Goal: Transaction & Acquisition: Purchase product/service

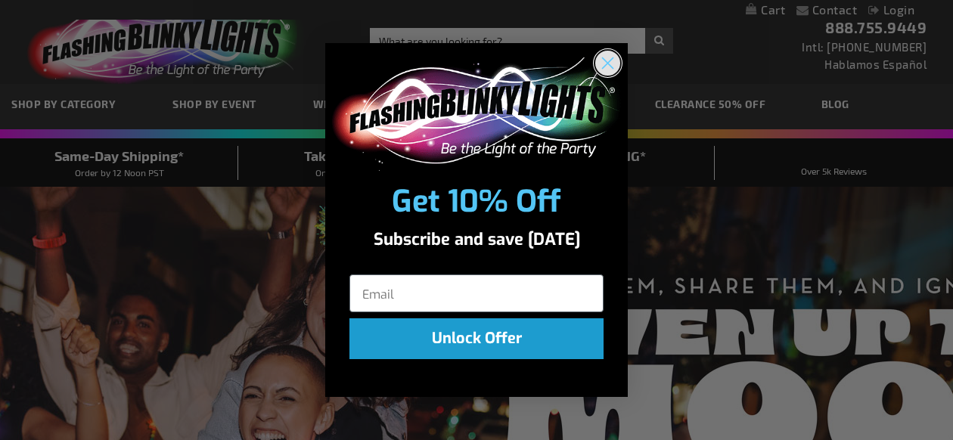
click at [608, 55] on circle "Close dialog" at bounding box center [608, 62] width 25 height 25
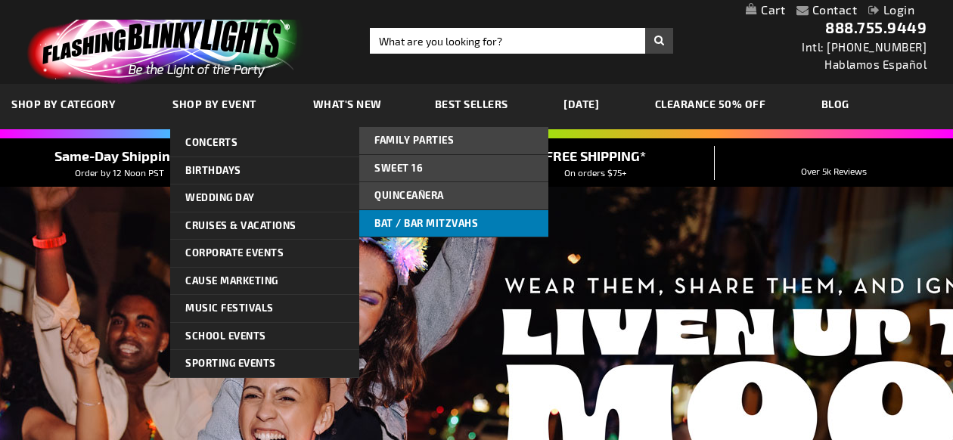
click at [401, 227] on span "Bat / Bar Mitzvahs" at bounding box center [427, 223] width 104 height 12
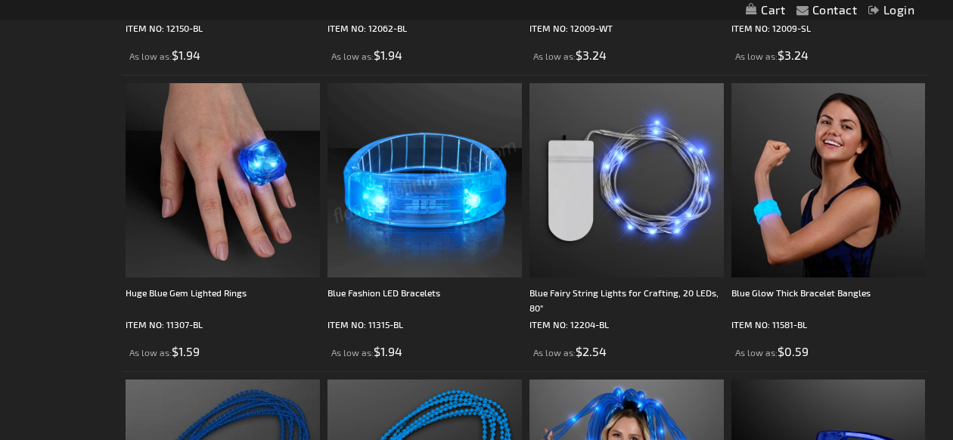
scroll to position [3203, 0]
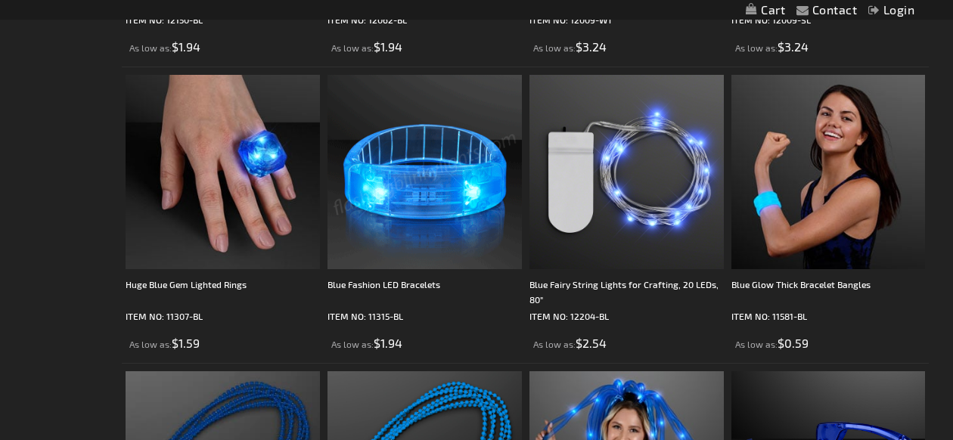
click at [401, 227] on img at bounding box center [425, 172] width 194 height 194
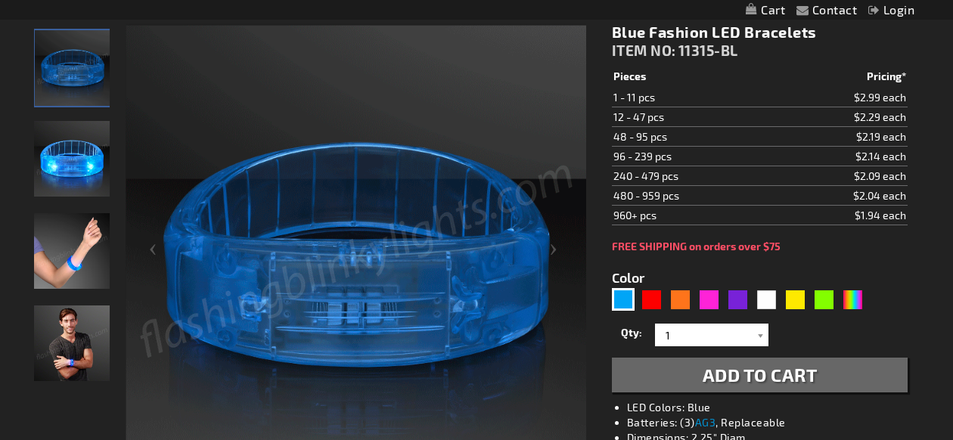
scroll to position [216, 0]
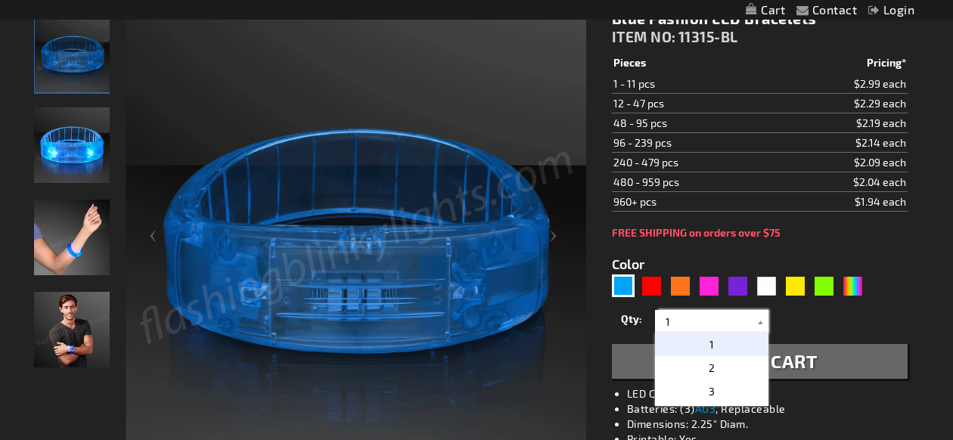
click at [707, 325] on input "1" at bounding box center [714, 321] width 110 height 23
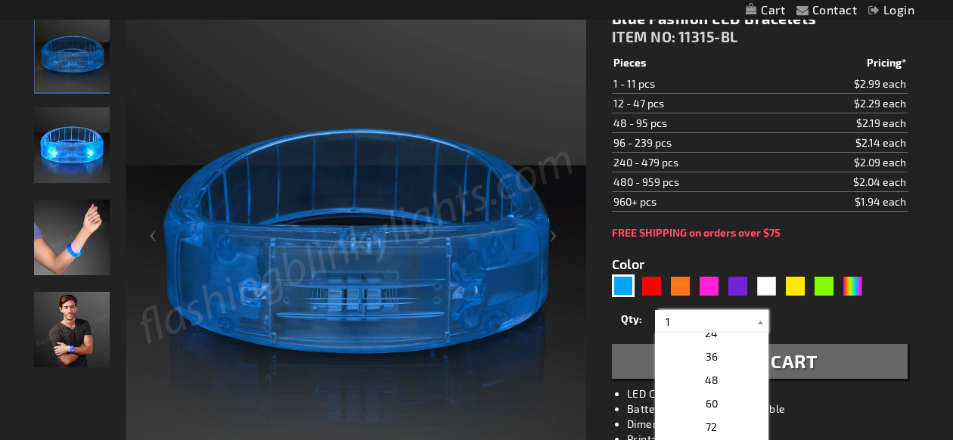
scroll to position [292, 0]
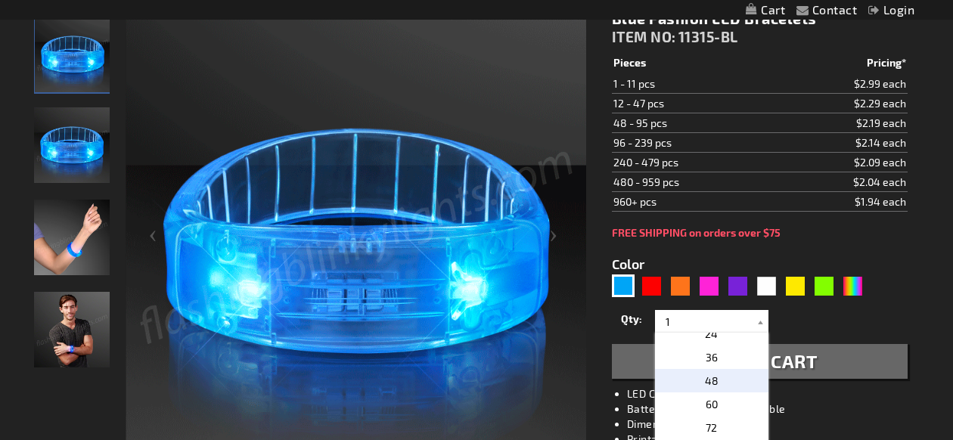
click at [714, 375] on span "48" at bounding box center [712, 381] width 14 height 13
type input "48"
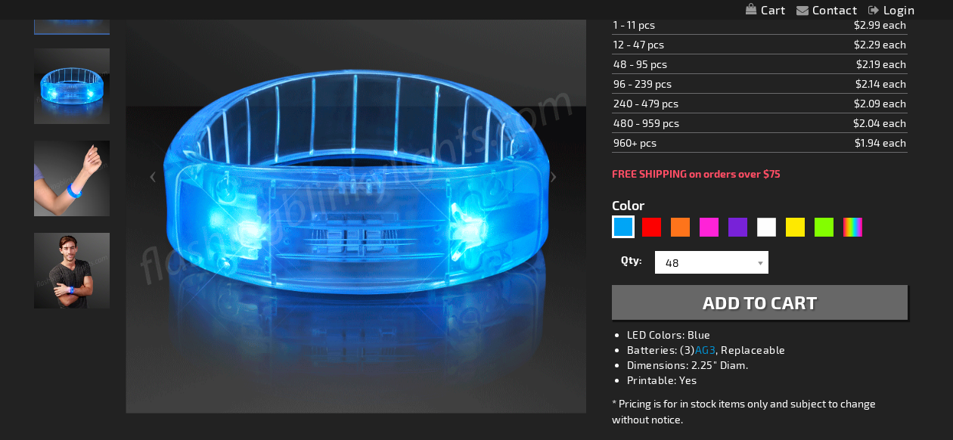
scroll to position [0, 0]
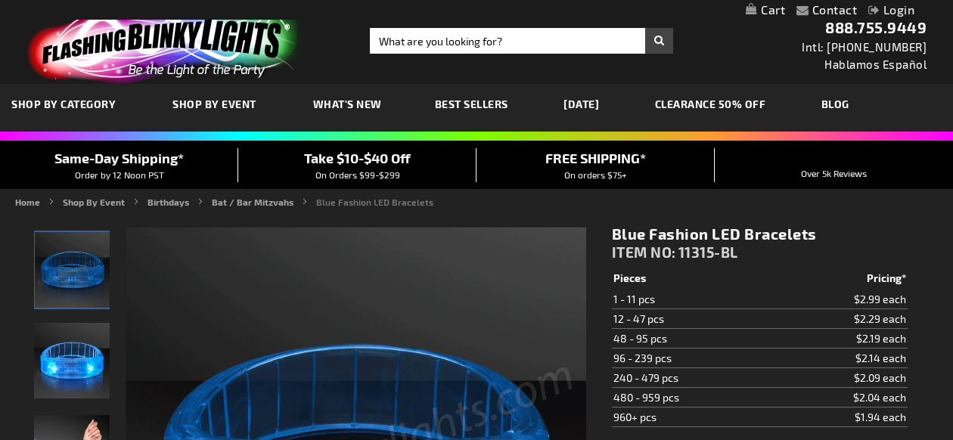
click at [739, 105] on link "CLEARANCE 50% OFF" at bounding box center [711, 104] width 134 height 51
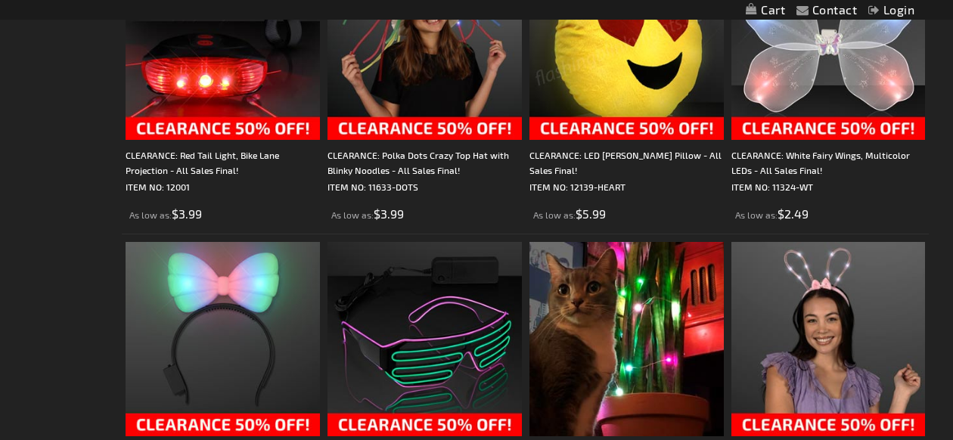
scroll to position [1330, 0]
